Goal: Task Accomplishment & Management: Use online tool/utility

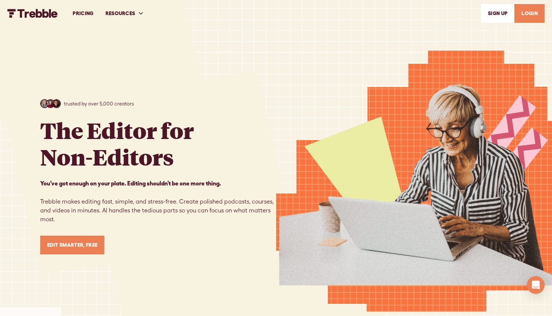
click at [529, 11] on link "LOGIN" at bounding box center [529, 13] width 30 height 19
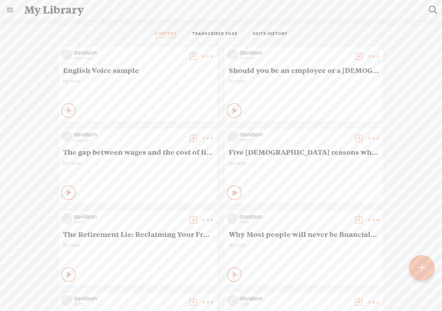
click at [422, 269] on t at bounding box center [422, 268] width 7 height 17
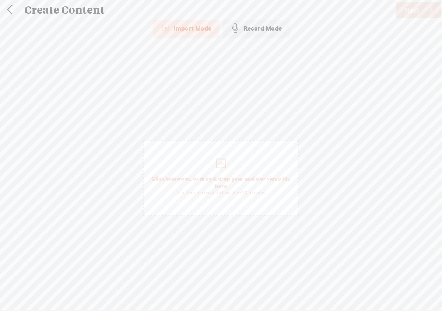
click at [222, 161] on div at bounding box center [221, 163] width 15 height 15
click at [414, 14] on span "Next" at bounding box center [412, 10] width 14 height 19
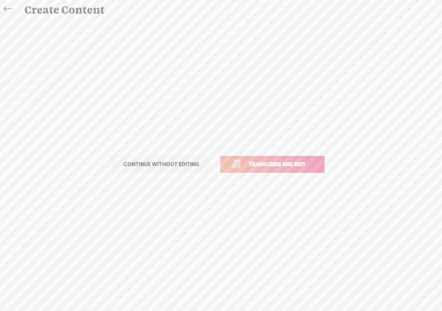
click at [299, 159] on link "Transcribe and edit" at bounding box center [272, 164] width 104 height 17
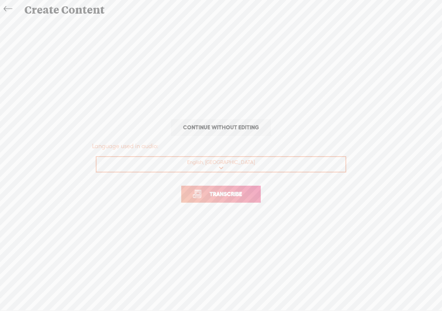
click at [251, 185] on p "Transcribe" at bounding box center [221, 194] width 258 height 32
click at [251, 191] on link "Transcribe" at bounding box center [221, 194] width 80 height 17
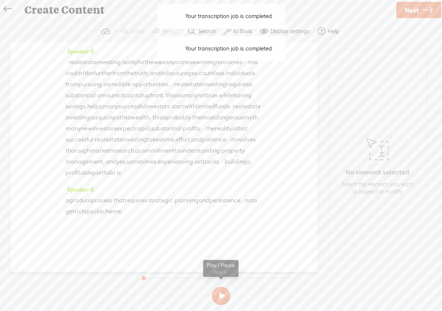
click at [220, 296] on button at bounding box center [221, 296] width 18 height 18
click at [234, 34] on div "Your transcription job is completed Your transcription job is completed" at bounding box center [221, 48] width 135 height 32
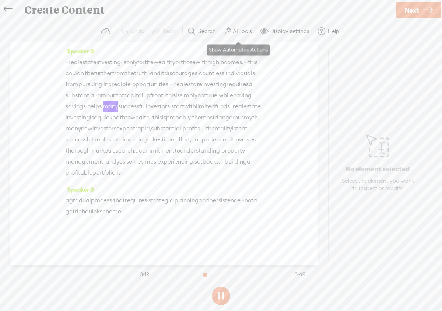
click at [237, 33] on label "AI Tools" at bounding box center [242, 31] width 19 height 7
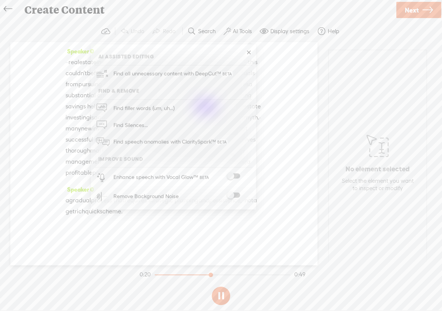
click at [235, 176] on span at bounding box center [233, 176] width 13 height 5
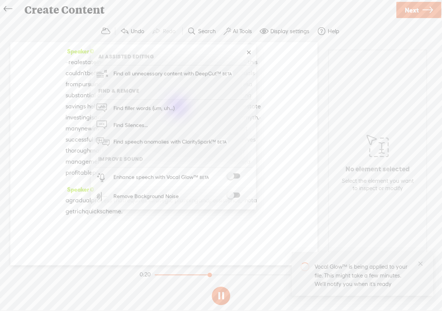
click at [235, 197] on div at bounding box center [233, 196] width 32 height 7
click at [236, 193] on span at bounding box center [233, 195] width 13 height 5
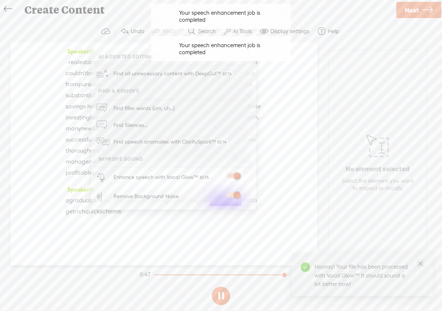
click at [420, 265] on icon "close" at bounding box center [421, 263] width 6 height 6
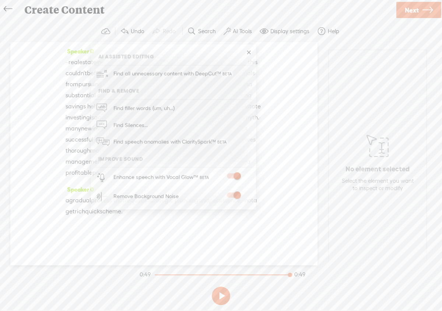
click at [278, 118] on div "Speaker 0 · · real estate investing · is only for the wealthy or those with hig…" at bounding box center [163, 153] width 307 height 223
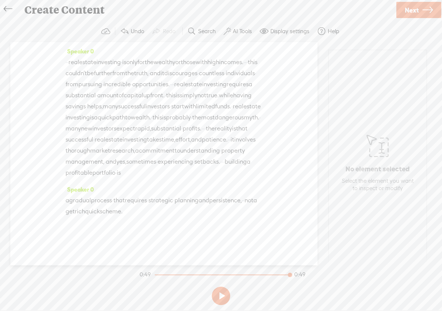
click at [223, 295] on button at bounding box center [221, 296] width 18 height 18
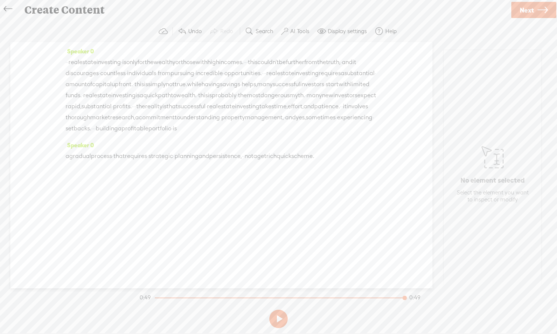
click at [442, 11] on span "Next" at bounding box center [527, 10] width 14 height 19
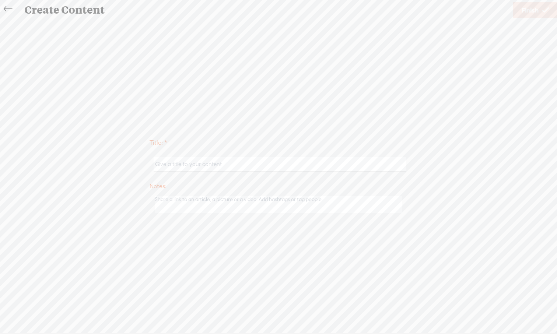
click at [230, 166] on input "text" at bounding box center [280, 164] width 252 height 14
paste input "[PERSON_NAME]"
type input "[PERSON_NAME]"
drag, startPoint x: 215, startPoint y: 165, endPoint x: 152, endPoint y: 164, distance: 63.4
click at [152, 164] on div "[PERSON_NAME]" at bounding box center [279, 164] width 258 height 23
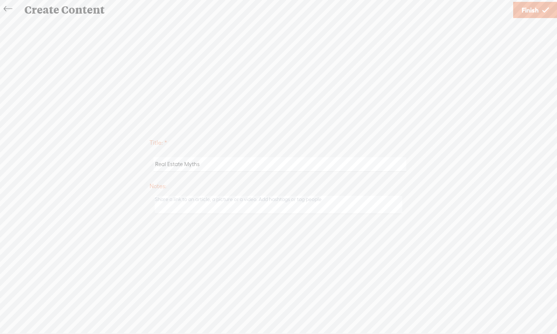
click at [184, 162] on input "Real Estate Myths" at bounding box center [280, 164] width 252 height 14
click at [197, 166] on input "Real Estate Invesment Myths" at bounding box center [280, 164] width 252 height 14
type input "Real Estate Investment Myths"
click at [442, 15] on span "Finish" at bounding box center [530, 10] width 17 height 19
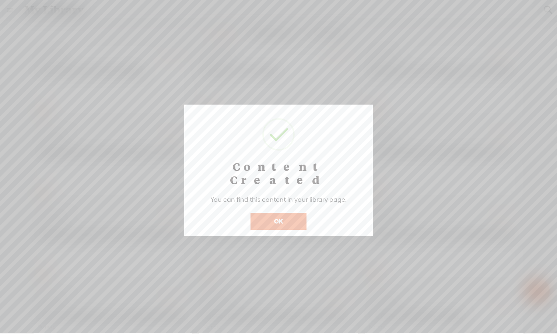
click at [299, 213] on button "OK" at bounding box center [279, 221] width 56 height 17
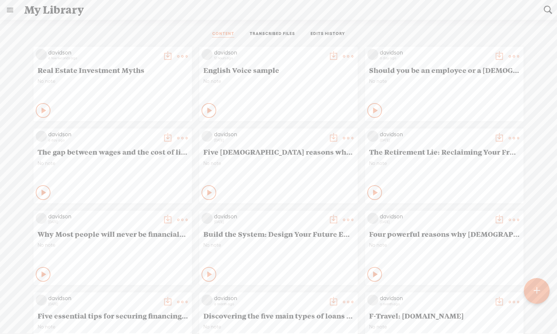
click at [41, 112] on icon at bounding box center [44, 110] width 7 height 7
drag, startPoint x: 143, startPoint y: 69, endPoint x: 108, endPoint y: 68, distance: 35.0
click at [108, 68] on span "Real Estate Investment Myths" at bounding box center [113, 70] width 150 height 9
click at [40, 111] on icon at bounding box center [43, 110] width 7 height 7
click at [178, 54] on t at bounding box center [182, 56] width 10 height 10
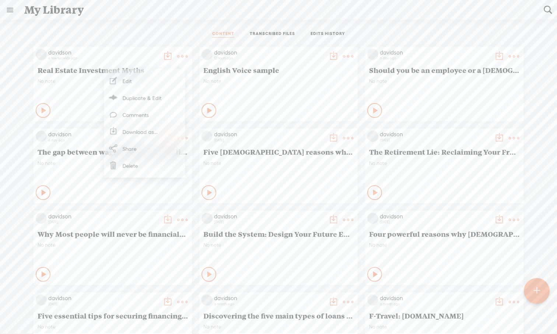
click at [142, 133] on link "Download as..." at bounding box center [145, 131] width 74 height 17
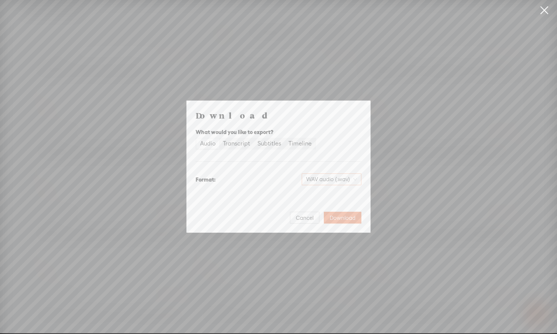
click at [354, 179] on span "WAV audio (.wav)" at bounding box center [331, 179] width 51 height 11
click at [336, 198] on div "MP3 audio (.mp3)" at bounding box center [325, 194] width 60 height 7
click at [340, 220] on span "Download" at bounding box center [343, 217] width 26 height 7
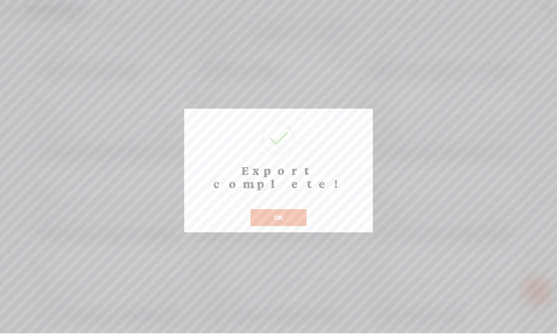
click at [290, 209] on button "OK" at bounding box center [279, 217] width 56 height 17
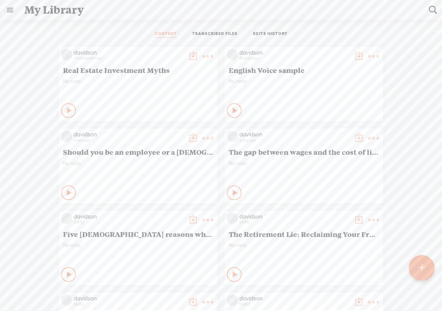
click at [66, 111] on icon at bounding box center [69, 110] width 7 height 7
